Goal: Find specific page/section: Find specific page/section

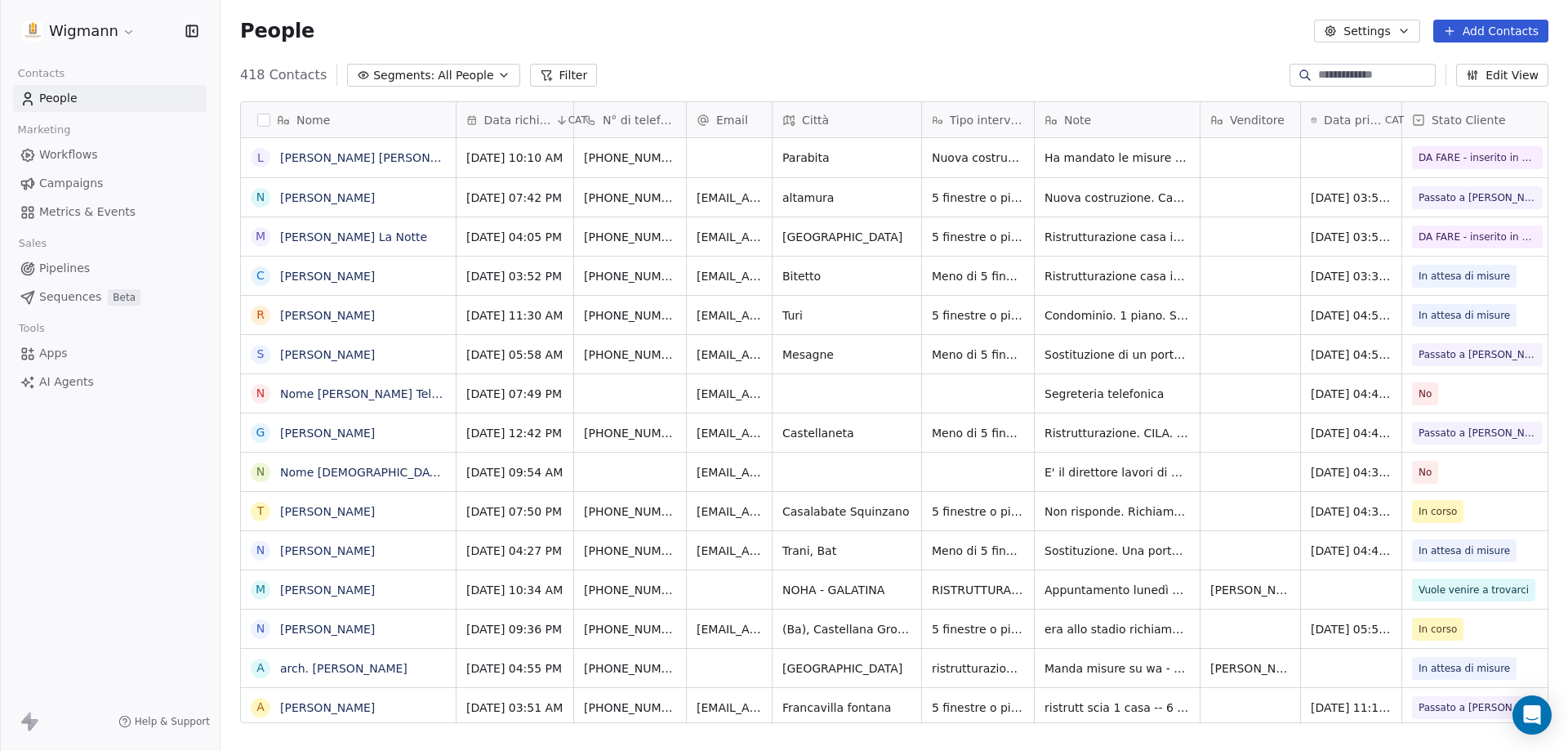
scroll to position [648, 1336]
click at [1396, 78] on input at bounding box center [1376, 75] width 115 height 16
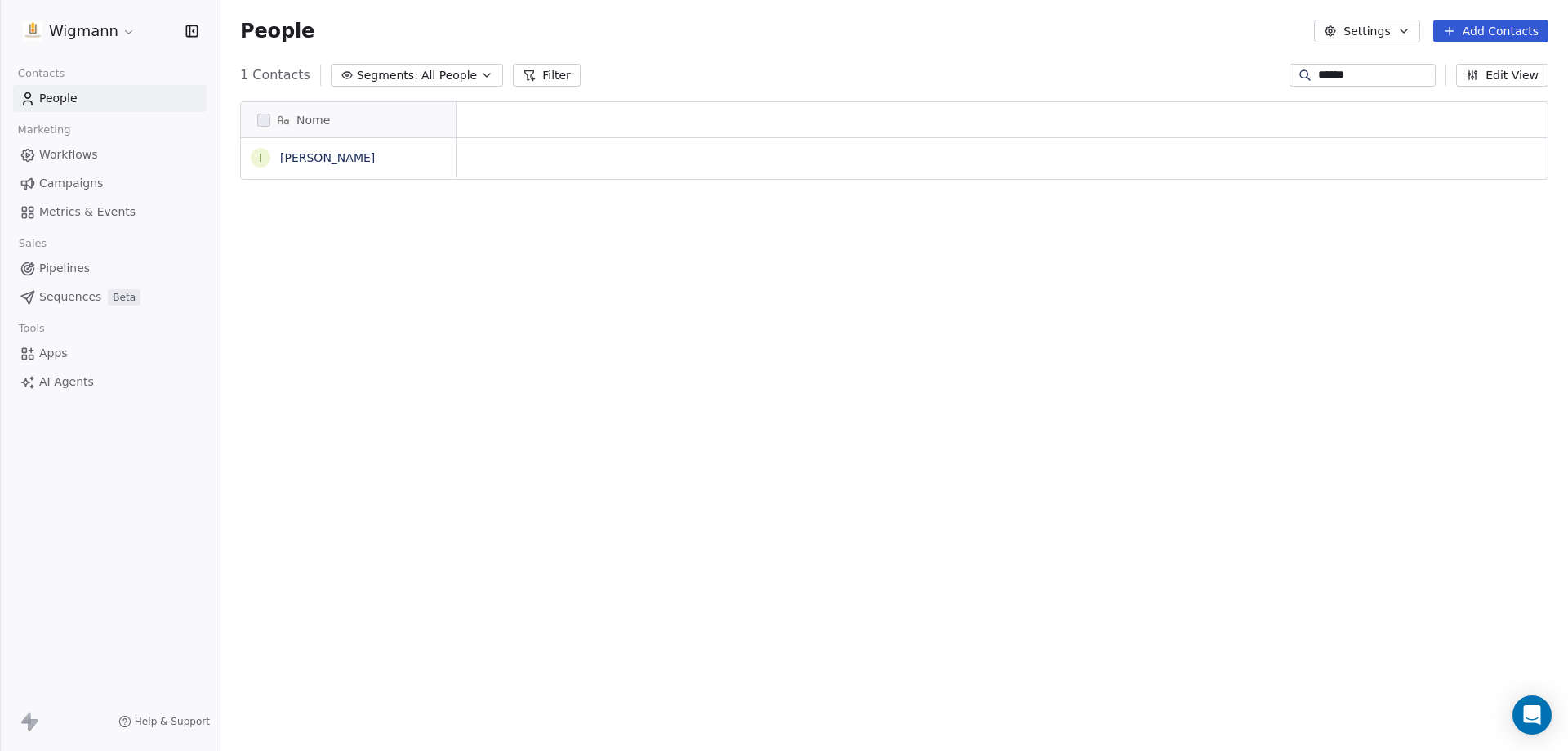
scroll to position [13, 13]
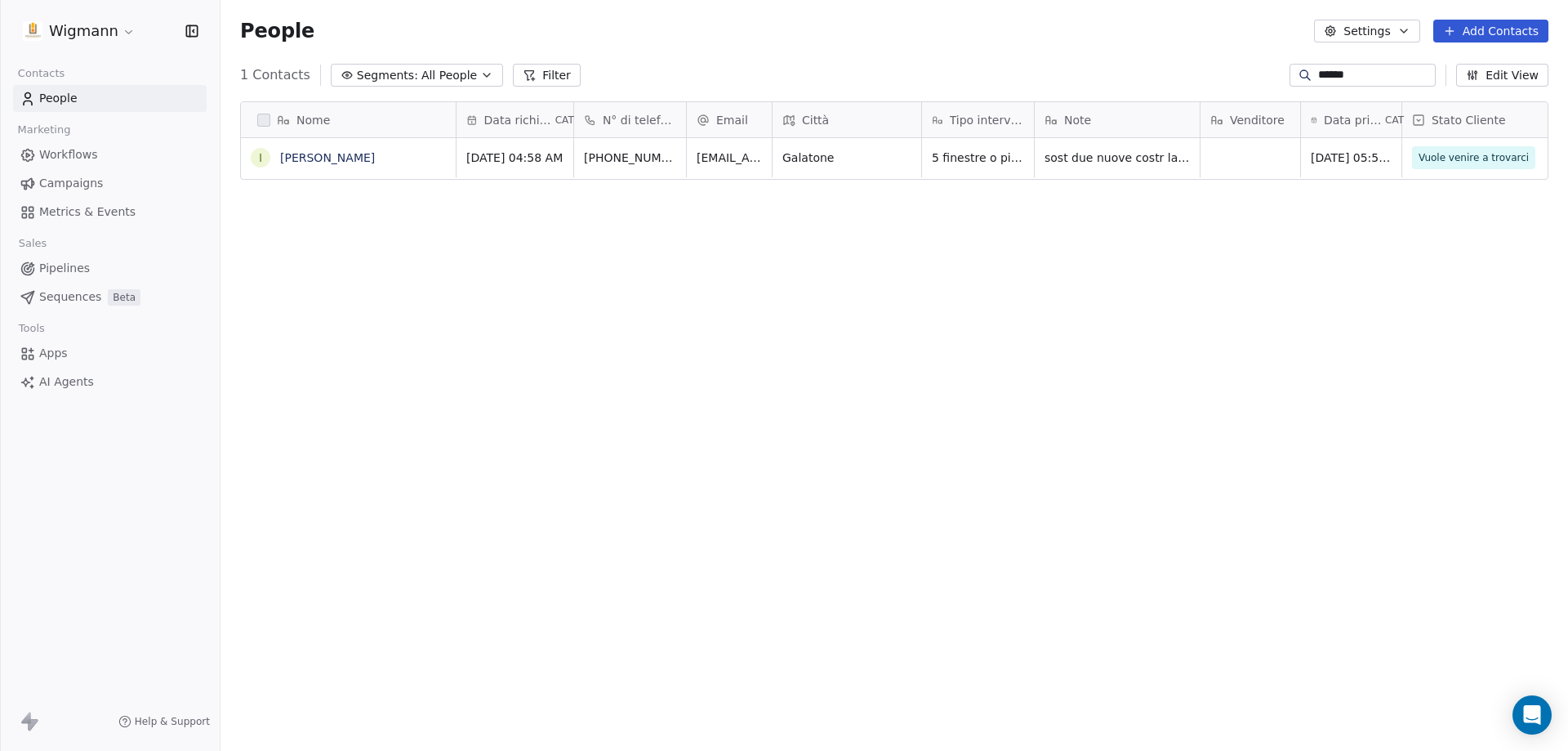
type input "******"
click at [1128, 156] on span "sost due nuove costr la sua a galatone e quella del fratello a [PERSON_NAME]. u…" at bounding box center [1142, 259] width 194 height 229
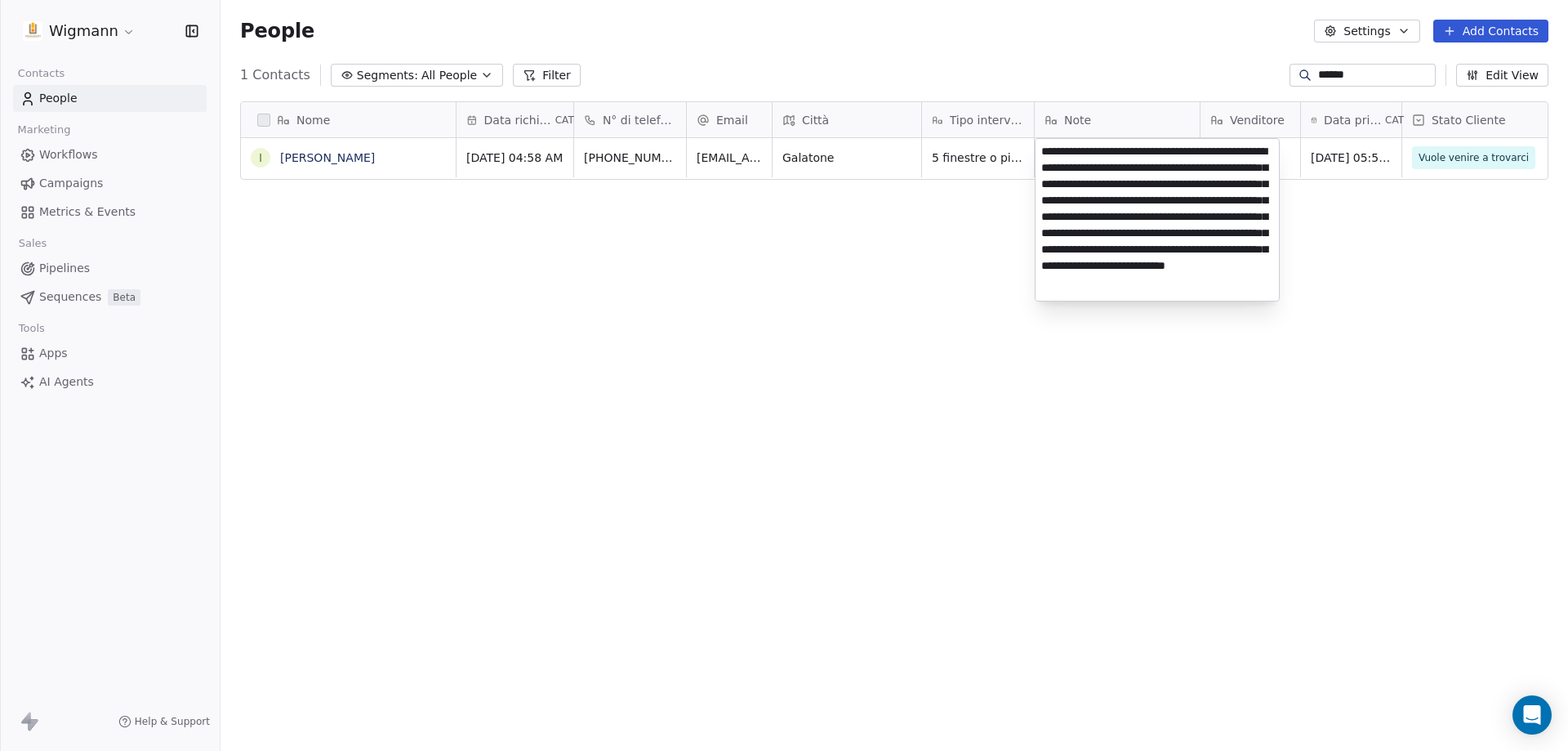
scroll to position [0, 0]
click at [1115, 22] on html "Wigmann Contacts People Marketing Workflows Campaigns Metrics & Events Sales Pi…" at bounding box center [784, 375] width 1568 height 751
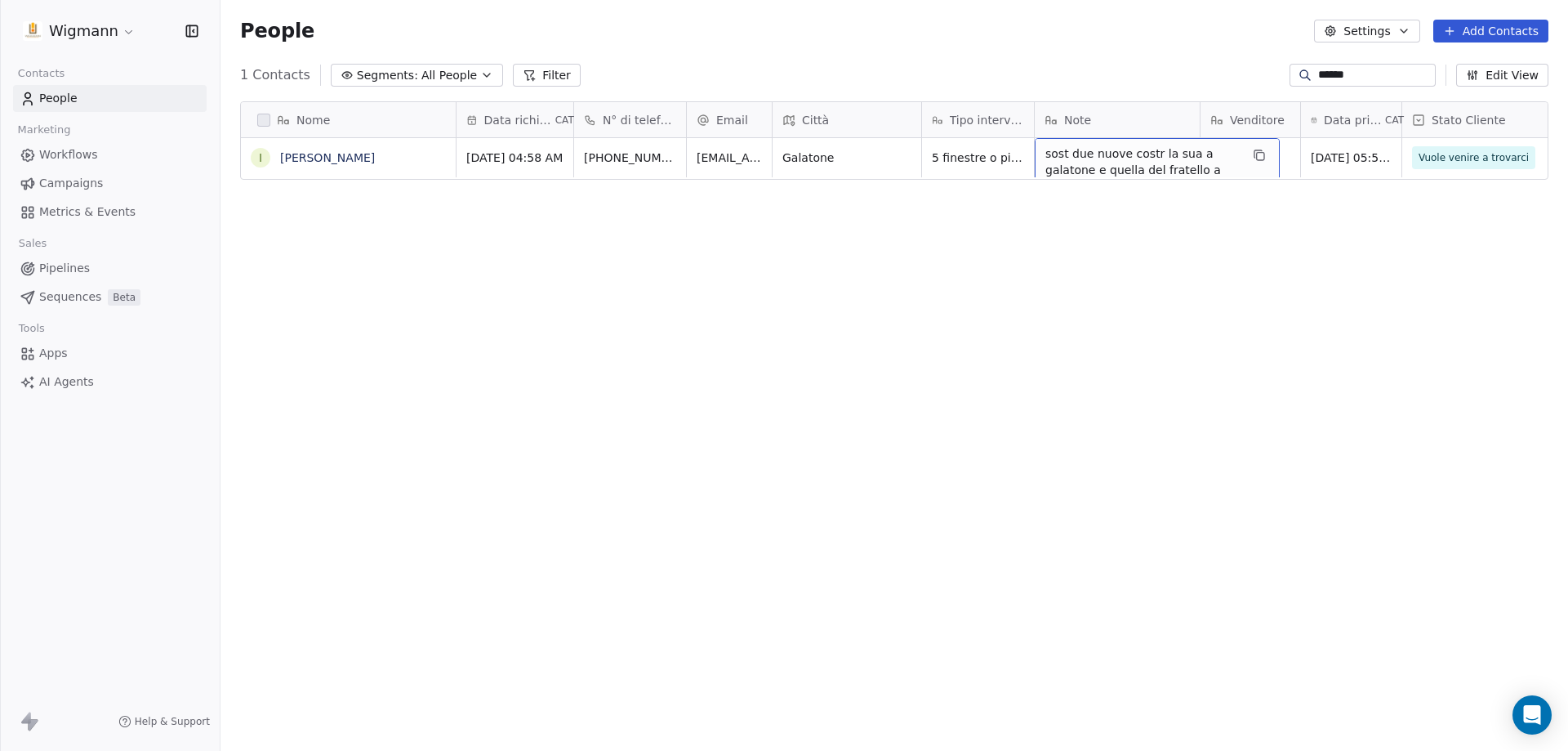
click at [1159, 162] on span "sost due nuove costr la sua a galatone e quella del fratello a [PERSON_NAME]. u…" at bounding box center [1142, 259] width 194 height 229
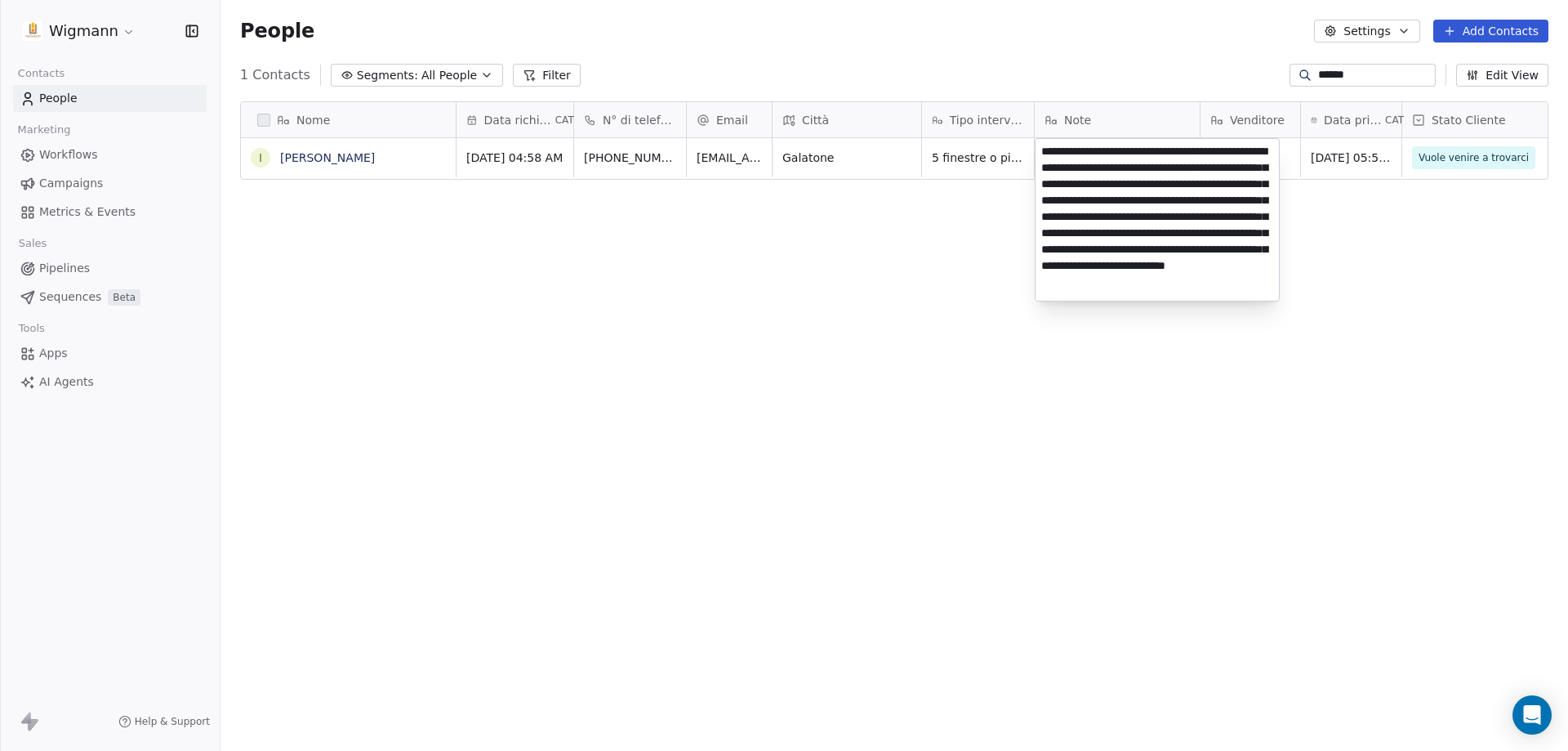
drag, startPoint x: 555, startPoint y: 528, endPoint x: 572, endPoint y: 541, distance: 21.4
click at [559, 530] on html "Wigmann Contacts People Marketing Workflows Campaigns Metrics & Events Sales Pi…" at bounding box center [784, 375] width 1568 height 751
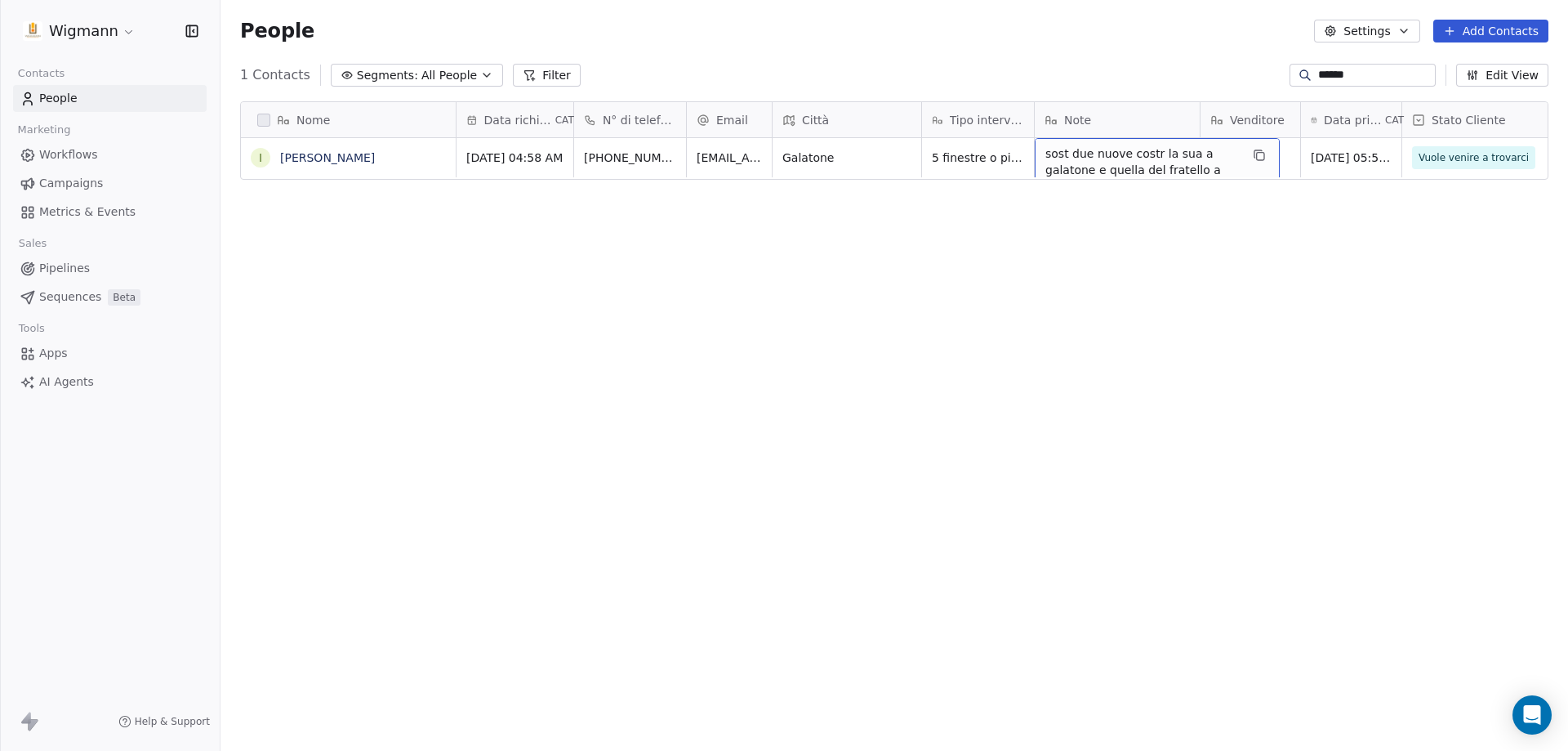
click at [1085, 155] on span "sost due nuove costr la sua a galatone e quella del fratello a [PERSON_NAME]. u…" at bounding box center [1142, 259] width 194 height 229
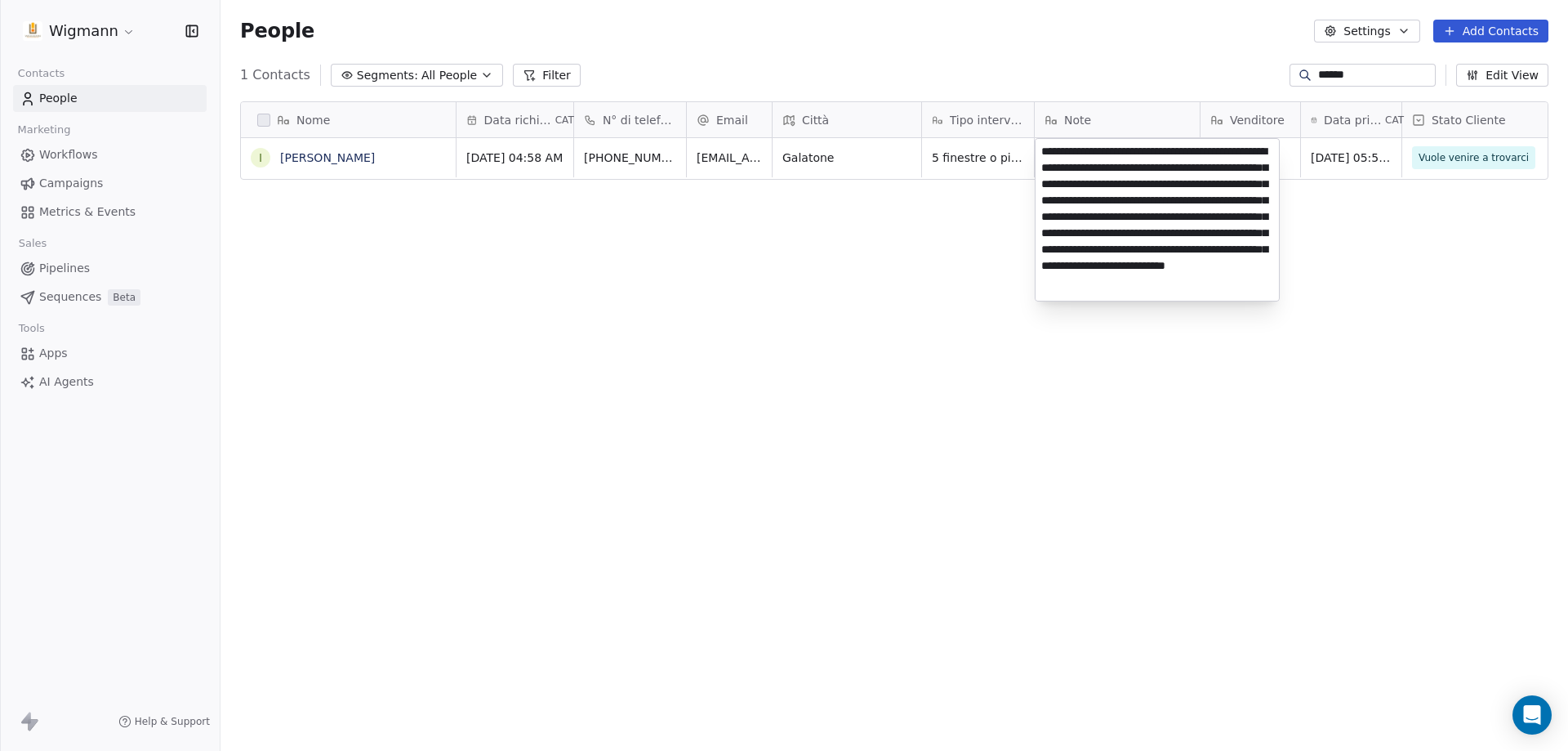
click at [462, 628] on html "Wigmann Contacts People Marketing Workflows Campaigns Metrics & Events Sales Pi…" at bounding box center [784, 375] width 1568 height 751
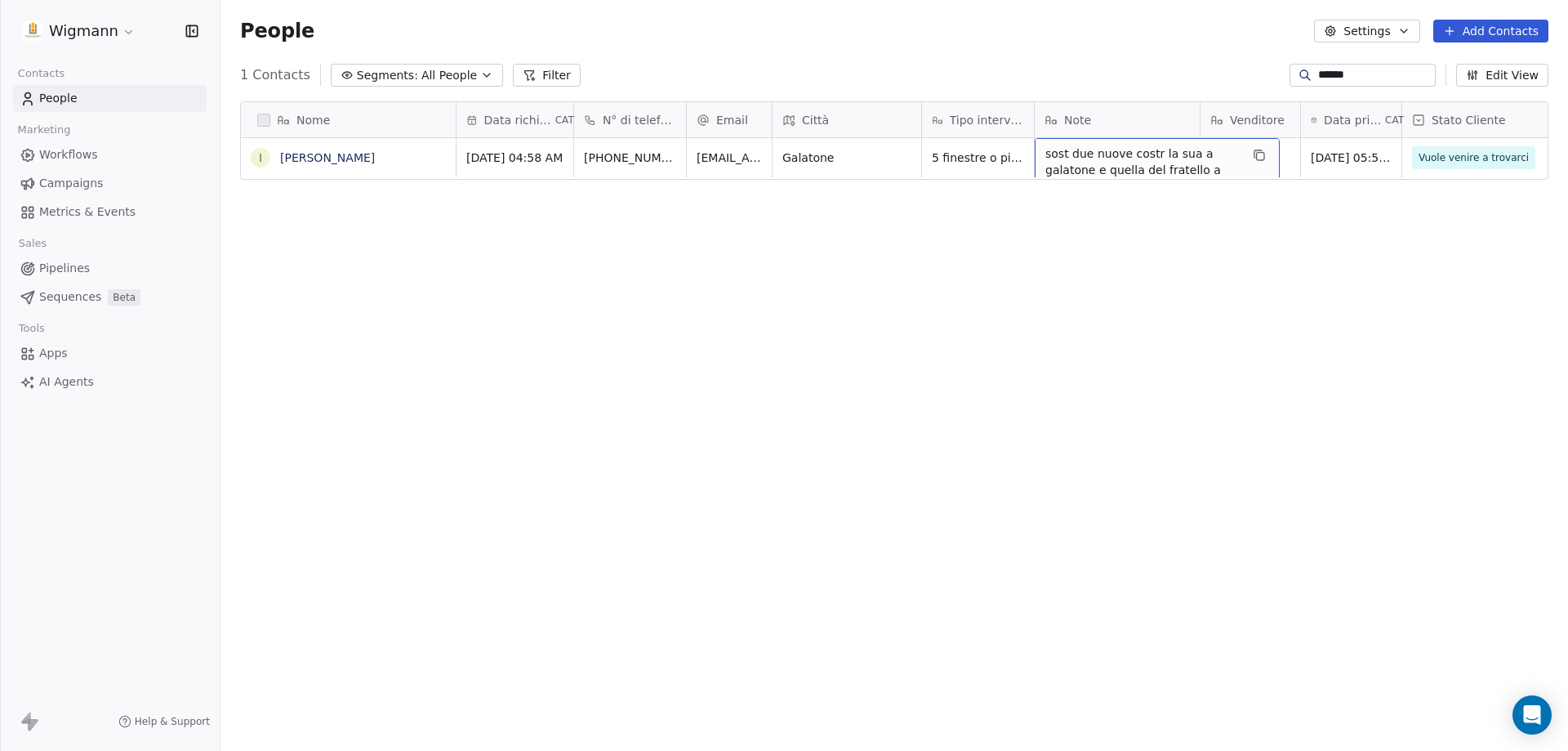
click at [1142, 161] on span "sost due nuove costr la sua a galatone e quella del fratello a [PERSON_NAME]. u…" at bounding box center [1142, 259] width 194 height 229
click at [1142, 162] on span "sost due nuove costr la sua a galatone e quella del fratello a [PERSON_NAME]. u…" at bounding box center [1142, 259] width 194 height 229
click at [1199, 154] on span "sost due nuove costr la sua a galatone e quella del fratello a [PERSON_NAME]. u…" at bounding box center [1142, 259] width 194 height 229
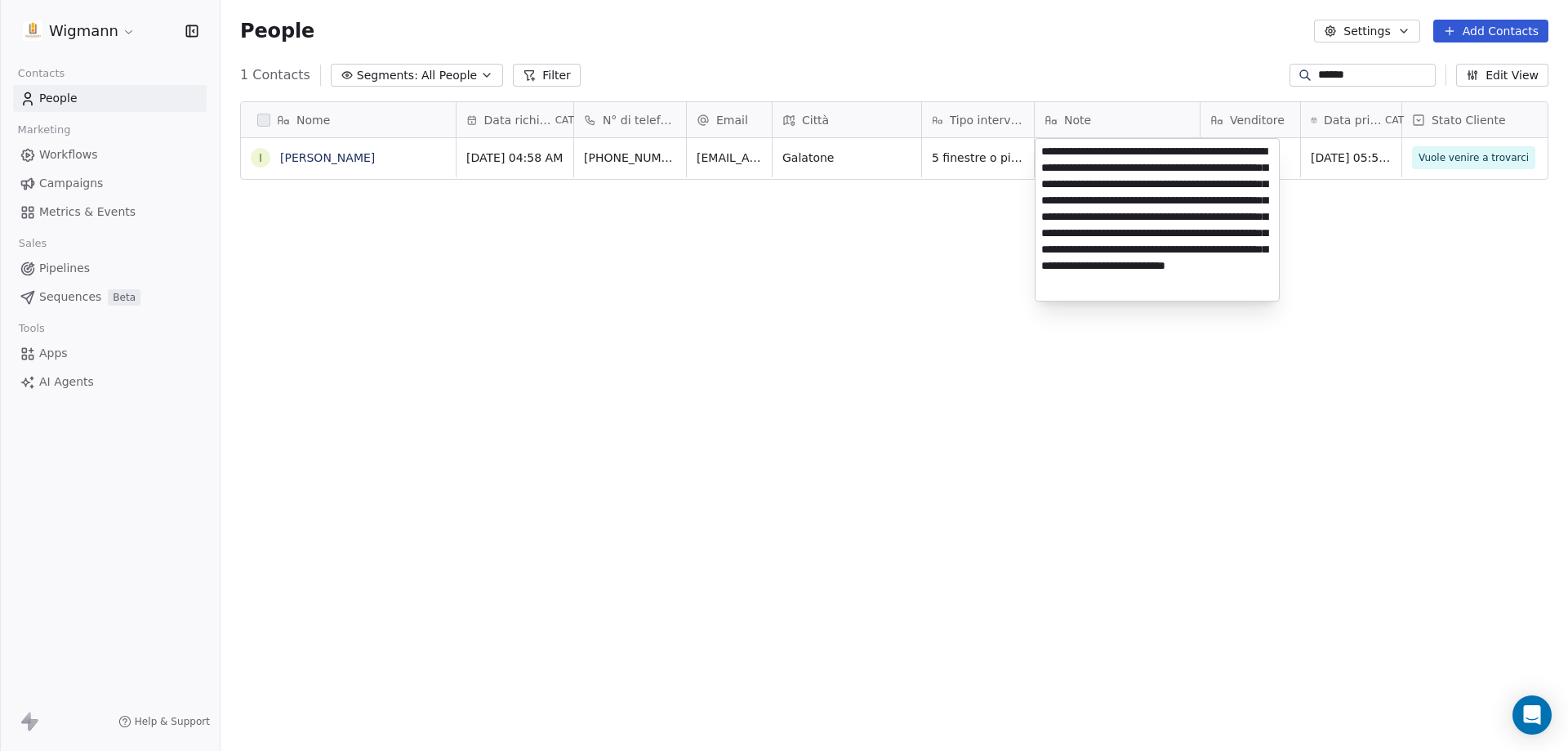
scroll to position [26, 0]
